Goal: Contribute content: Add original content to the website for others to see

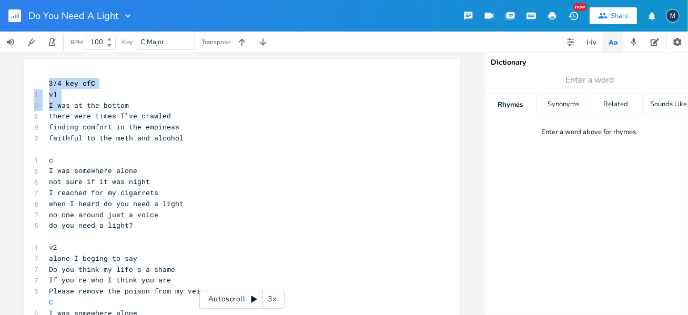
drag, startPoint x: 41, startPoint y: 79, endPoint x: 60, endPoint y: 110, distance: 36.4
click at [60, 110] on div "xxxxxxxxxx 3/4 key of C 1 v1 6 I was at the bottom 6 there were times I've craw…" at bounding box center [242, 300] width 437 height 482
drag, startPoint x: 60, startPoint y: 110, endPoint x: 43, endPoint y: 76, distance: 37.9
click at [43, 76] on div "xxxxxxxxxx 3/4 key of C 1 v1 6 I was at the bottom 6 there were times I've craw…" at bounding box center [242, 300] width 437 height 482
type textarea "3/4 key of C 1 v1 6 I w"
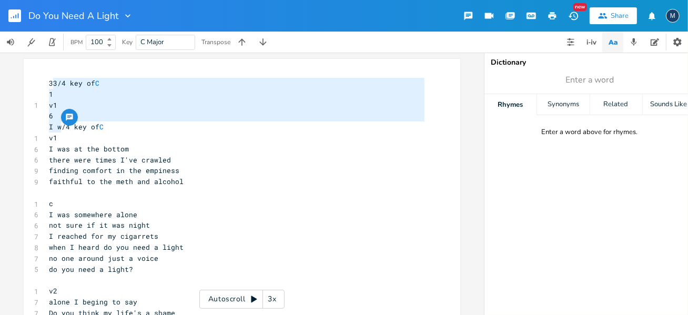
click at [246, 179] on pre "faithful to the meth and alcohol" at bounding box center [237, 181] width 380 height 11
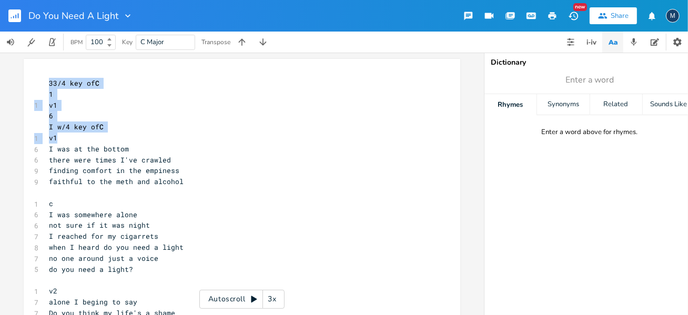
drag, startPoint x: 36, startPoint y: 79, endPoint x: 59, endPoint y: 140, distance: 65.6
drag, startPoint x: 59, startPoint y: 140, endPoint x: 34, endPoint y: 123, distance: 30.2
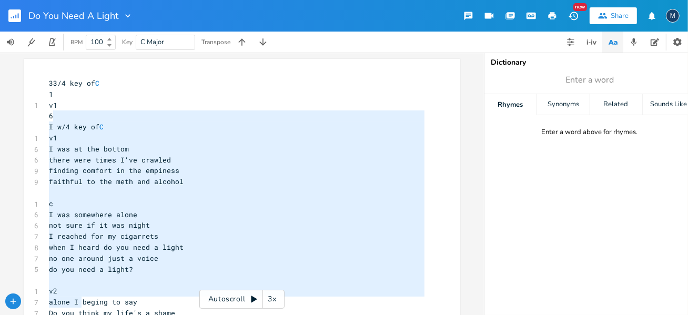
scroll to position [265, 0]
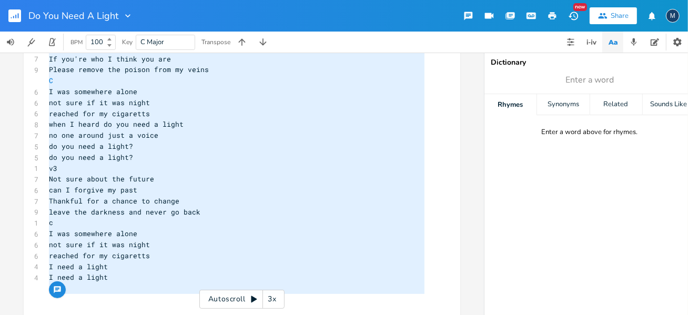
drag, startPoint x: 79, startPoint y: 111, endPoint x: 85, endPoint y: 324, distance: 213.2
click at [85, 315] on html "Do You Need A Light New Share M BPM 100 Key C Major Transpose I w/4 key of C v1…" at bounding box center [344, 157] width 688 height 315
type textarea "I w/4 key of C v1 I was at the bottom there were times I've crawled finding com…"
